Goal: Obtain resource: Download file/media

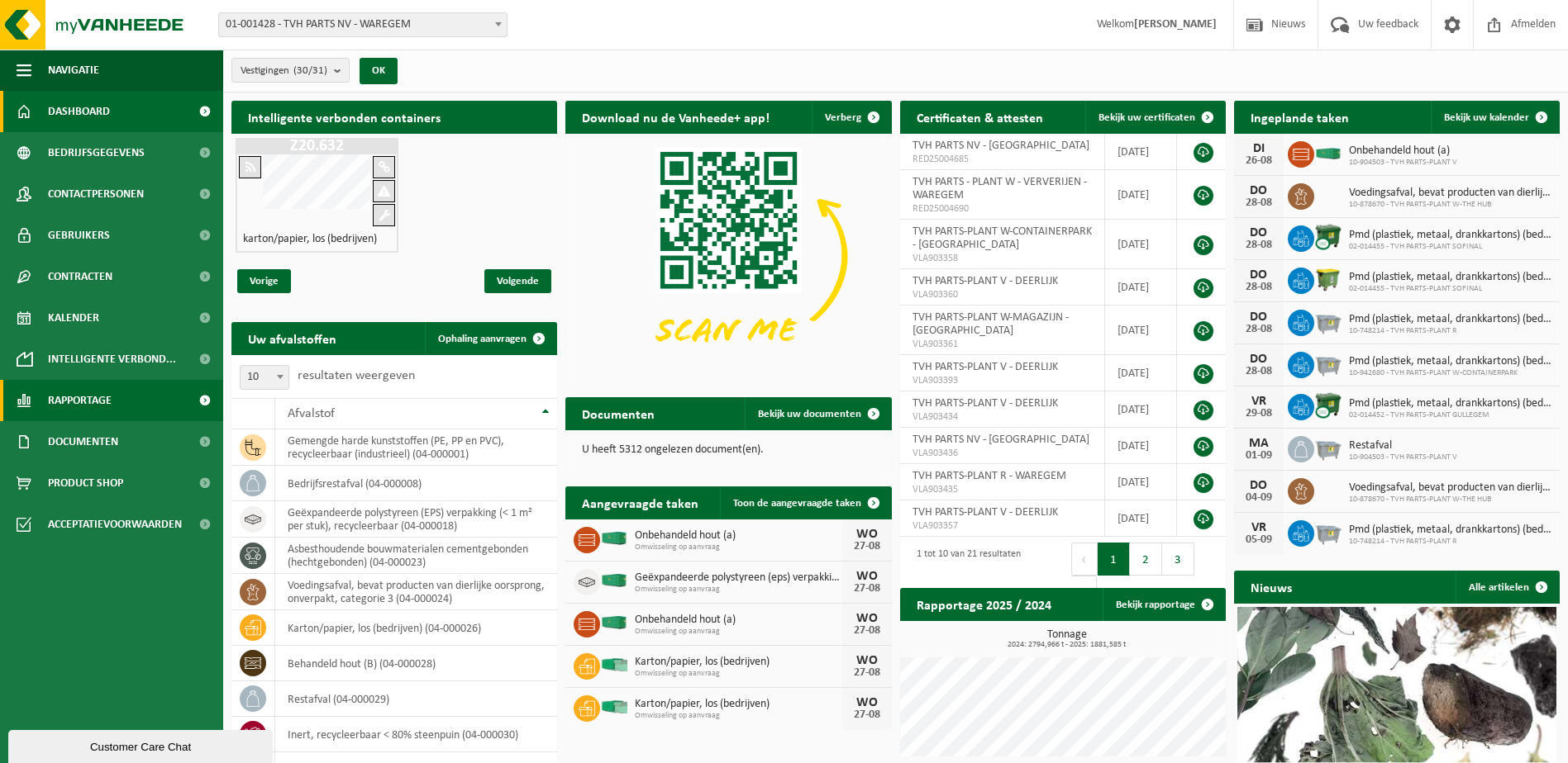
click at [94, 405] on span "Rapportage" at bounding box center [80, 400] width 63 height 41
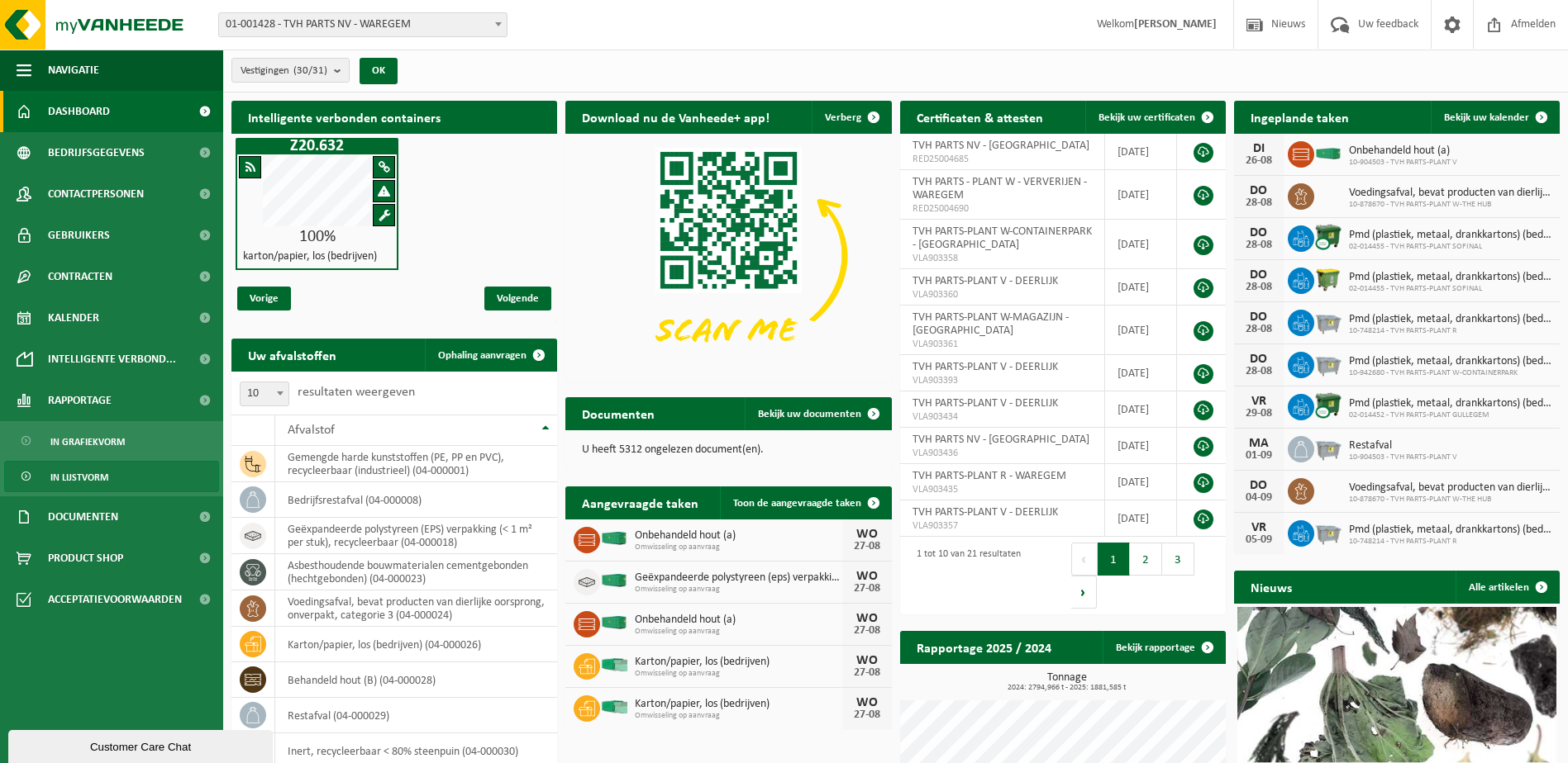
click at [103, 480] on span "In lijstvorm" at bounding box center [80, 477] width 58 height 32
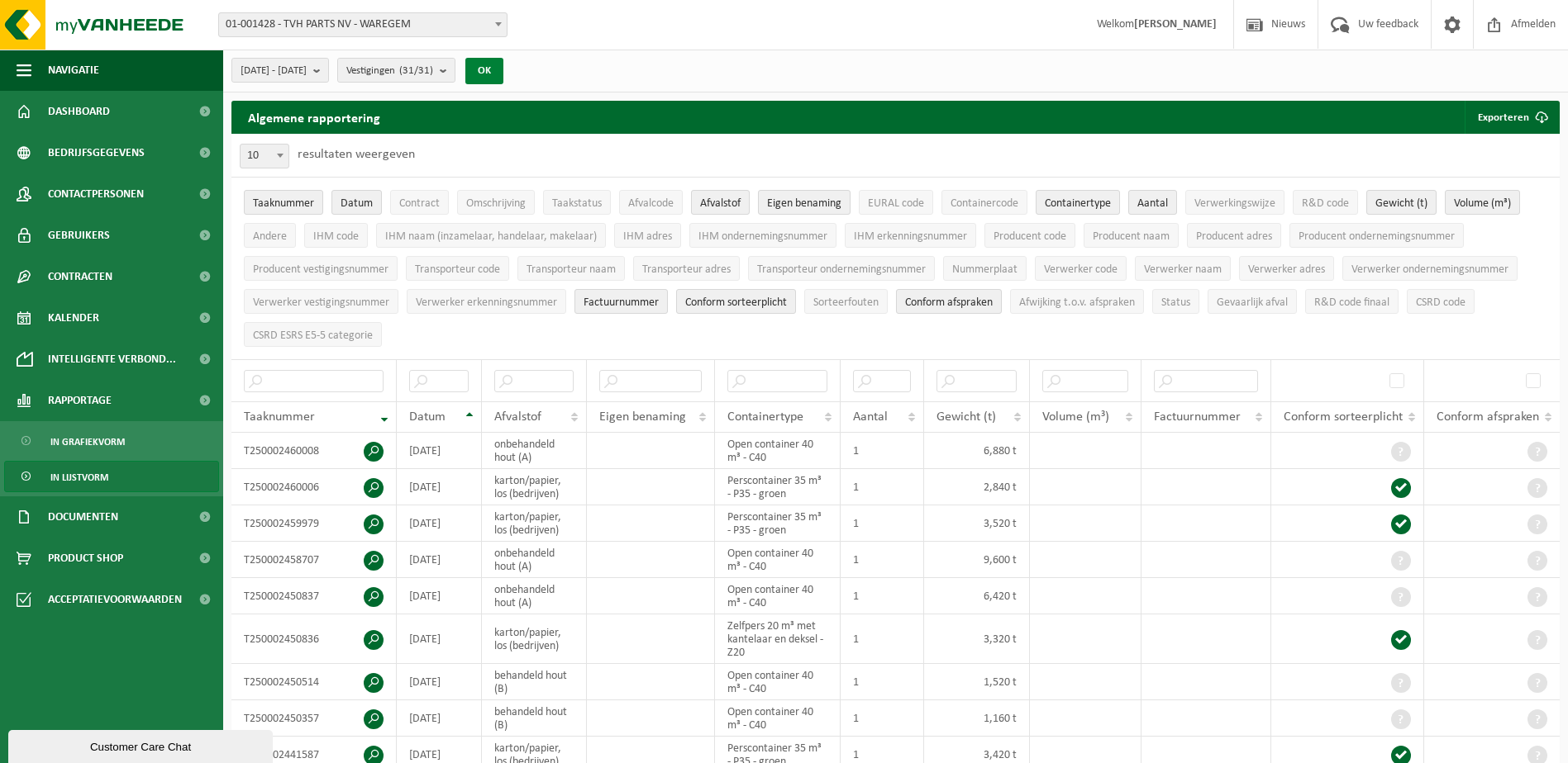
click at [503, 69] on button "OK" at bounding box center [484, 71] width 38 height 27
click at [1511, 114] on button "Exporteren" at bounding box center [1511, 117] width 93 height 33
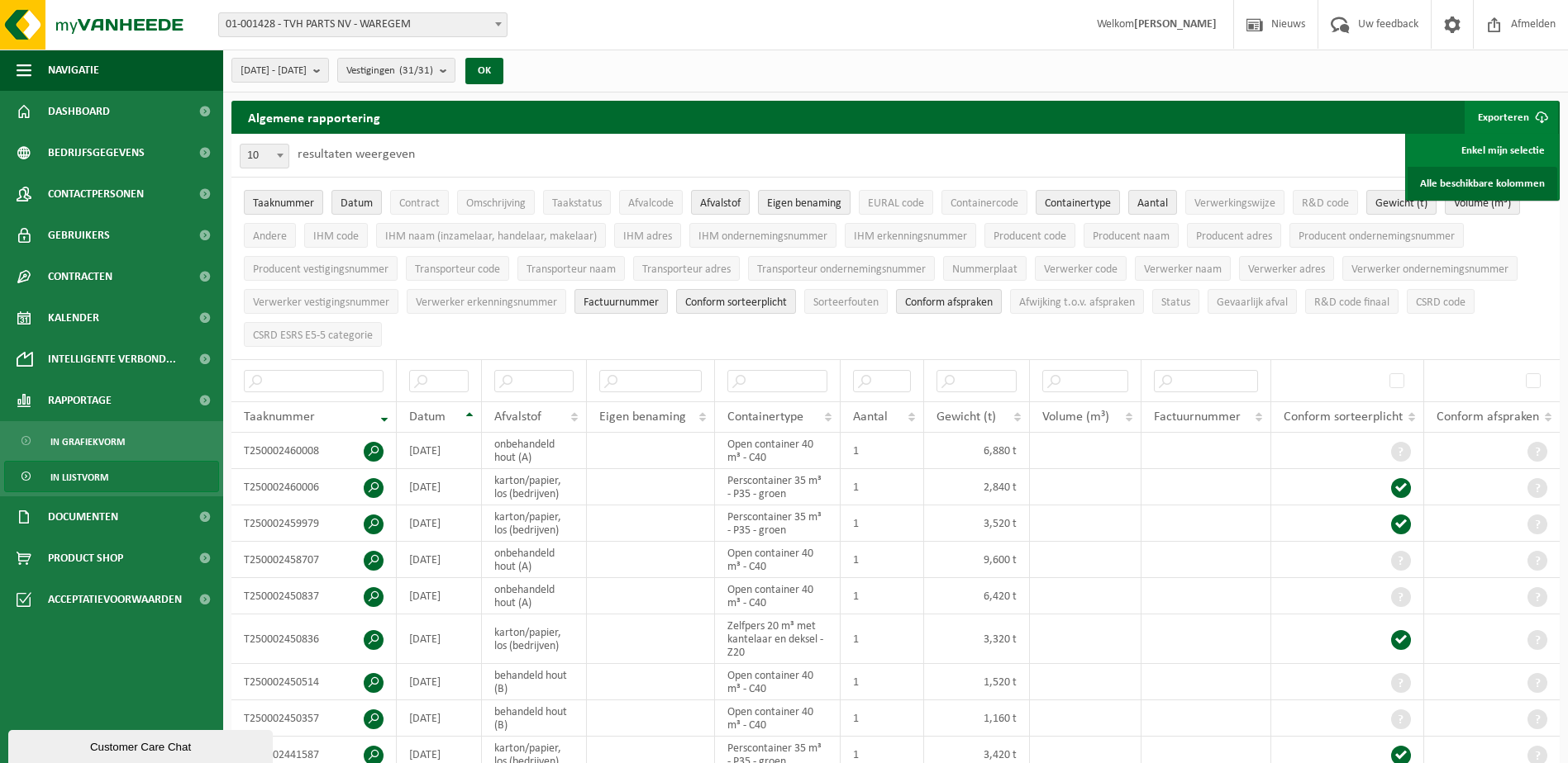
click at [1492, 186] on link "Alle beschikbare kolommen" at bounding box center [1482, 183] width 150 height 33
